Goal: Information Seeking & Learning: Check status

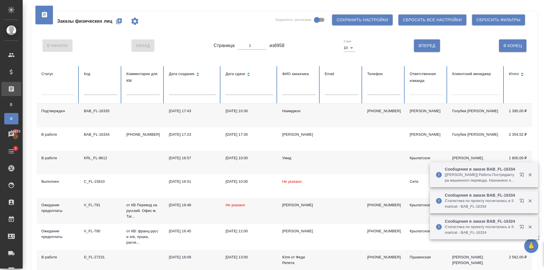
drag, startPoint x: 447, startPoint y: 102, endPoint x: 421, endPoint y: 88, distance: 30.1
click at [441, 99] on tr "Статус Код Комментарии для КМ Дата создания Дата сдачи ФИО заказчика Email Теле…" at bounding box center [355, 85] width 637 height 38
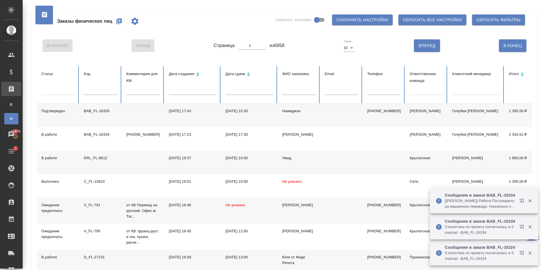
click at [418, 87] on div at bounding box center [425, 89] width 33 height 8
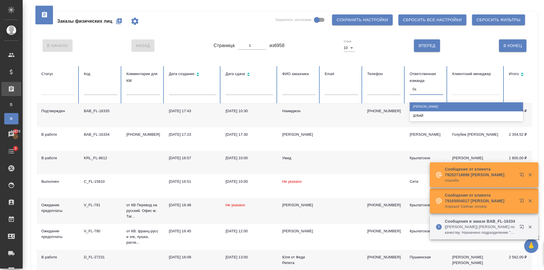
type input "баб"
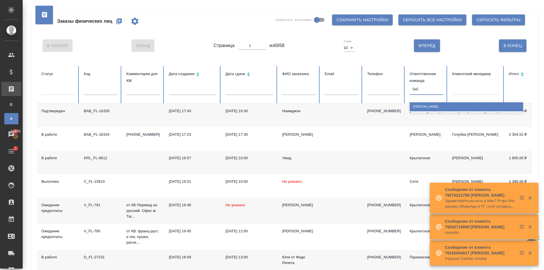
click at [430, 103] on div "[PERSON_NAME]" at bounding box center [465, 106] width 113 height 9
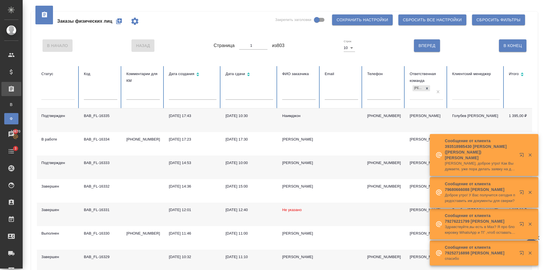
click at [279, 108] on th "ФИО заказчика" at bounding box center [298, 87] width 42 height 42
click at [280, 115] on td "Наимджон" at bounding box center [298, 120] width 42 height 24
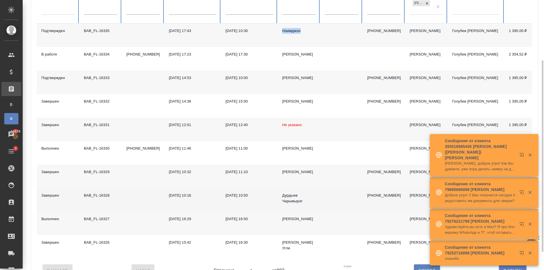
scroll to position [110, 0]
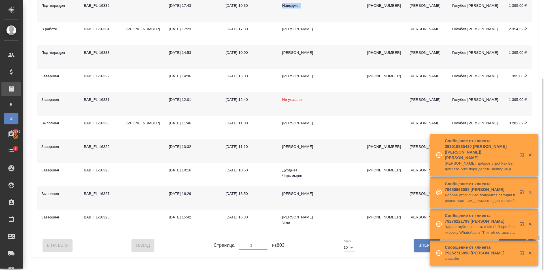
click at [424, 249] on span "Вперед" at bounding box center [426, 245] width 17 height 7
type input "2"
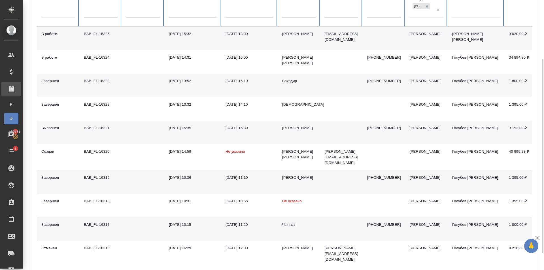
scroll to position [105, 0]
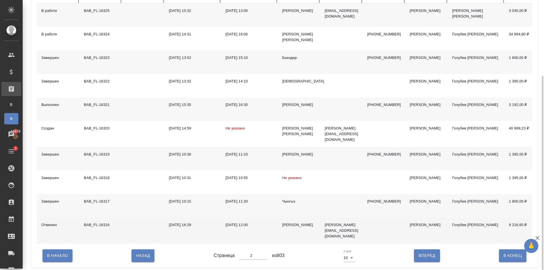
drag, startPoint x: 145, startPoint y: 252, endPoint x: 166, endPoint y: 221, distance: 37.8
click at [145, 252] on span "Назад" at bounding box center [143, 255] width 14 height 7
type input "1"
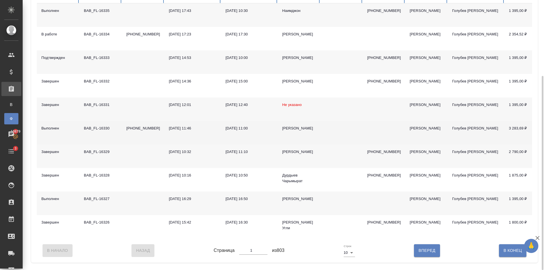
click at [271, 134] on td "[DATE] 11:00" at bounding box center [249, 133] width 57 height 24
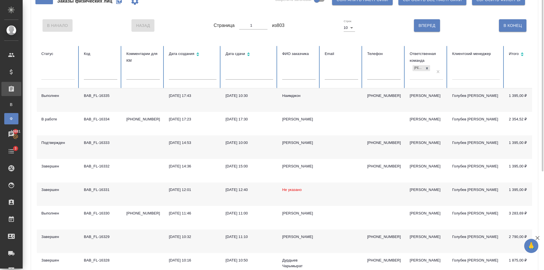
scroll to position [0, 0]
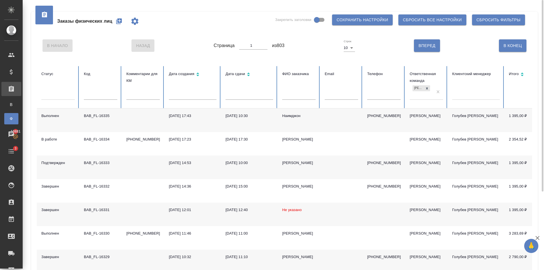
click at [381, 97] on input "text" at bounding box center [383, 96] width 33 height 8
paste input "7 926 273 61 44"
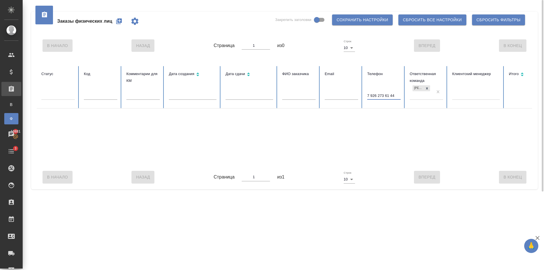
click at [391, 94] on input "7 926 273 61 44" at bounding box center [383, 96] width 33 height 8
click at [385, 94] on input "7 926 273 6144" at bounding box center [383, 96] width 33 height 8
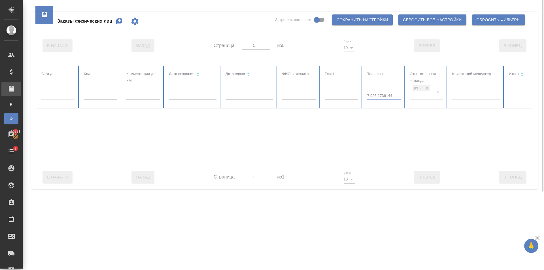
click at [378, 95] on table "Статус Код Комментарии для КМ Дата создания Дата сдачи ФИО заказчика Email Теле…" at bounding box center [355, 115] width 637 height 99
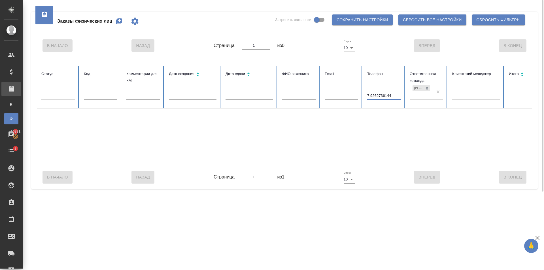
click at [370, 93] on input "7 9262736144" at bounding box center [383, 96] width 33 height 8
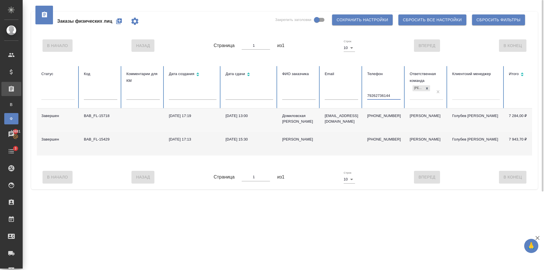
type input "79262736144"
click at [364, 138] on td "[PHONE_NUMBER]" at bounding box center [383, 144] width 42 height 24
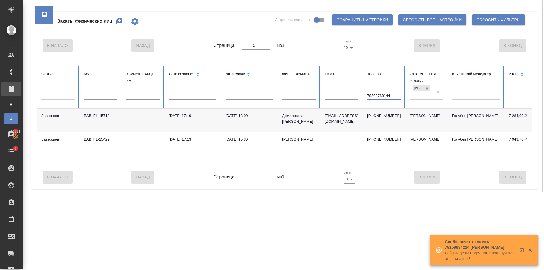
drag, startPoint x: 392, startPoint y: 95, endPoint x: 447, endPoint y: 118, distance: 58.4
click at [321, 100] on tr "Статус Код Комментарии для КМ Дата создания Дата сдачи ФИО заказчика Email Теле…" at bounding box center [355, 87] width 637 height 42
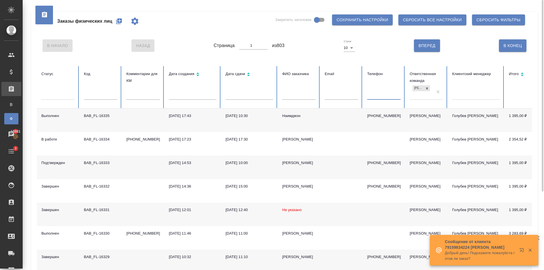
click at [99, 94] on input "text" at bounding box center [100, 96] width 33 height 8
paste input "V_FL-768"
type input "V_FL-768"
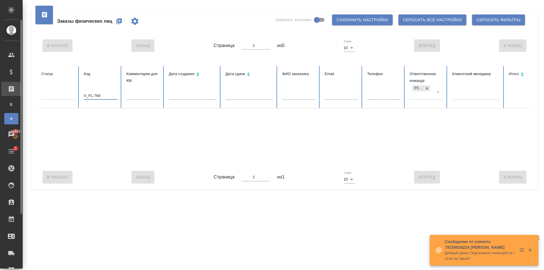
drag, startPoint x: 116, startPoint y: 95, endPoint x: 19, endPoint y: 97, distance: 97.1
click at [16, 95] on div ".cls-1 fill:#fff; AWATERA Golubev Dmitry Клиенты Спецификации Заказы В Все зака…" at bounding box center [272, 135] width 544 height 270
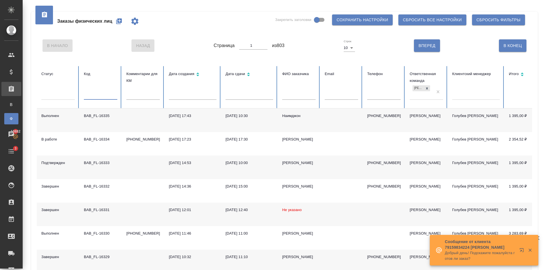
click at [307, 96] on input "text" at bounding box center [298, 96] width 33 height 8
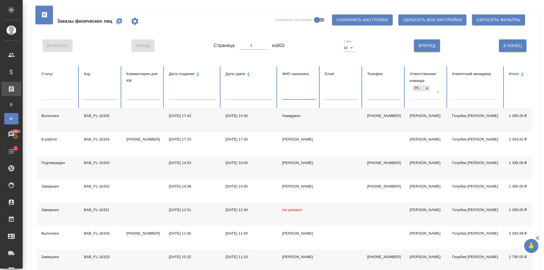
click at [93, 90] on th "Код" at bounding box center [100, 87] width 42 height 42
click at [95, 95] on input "text" at bounding box center [100, 96] width 33 height 8
paste input "V_FL-768"
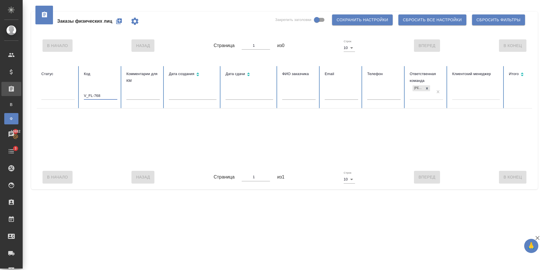
type input "V_FL-768"
click at [430, 87] on div "[PERSON_NAME]" at bounding box center [420, 91] width 23 height 15
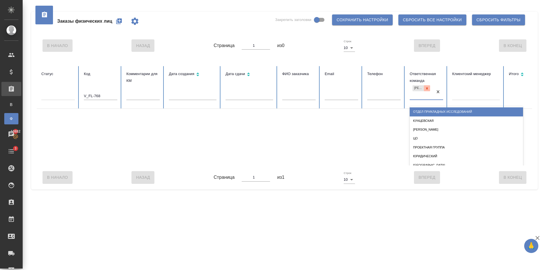
click at [427, 88] on icon at bounding box center [427, 88] width 2 height 2
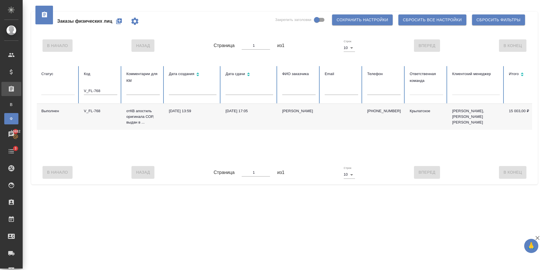
click at [410, 121] on td "Крылатское" at bounding box center [426, 117] width 42 height 26
